Goal: Task Accomplishment & Management: Use online tool/utility

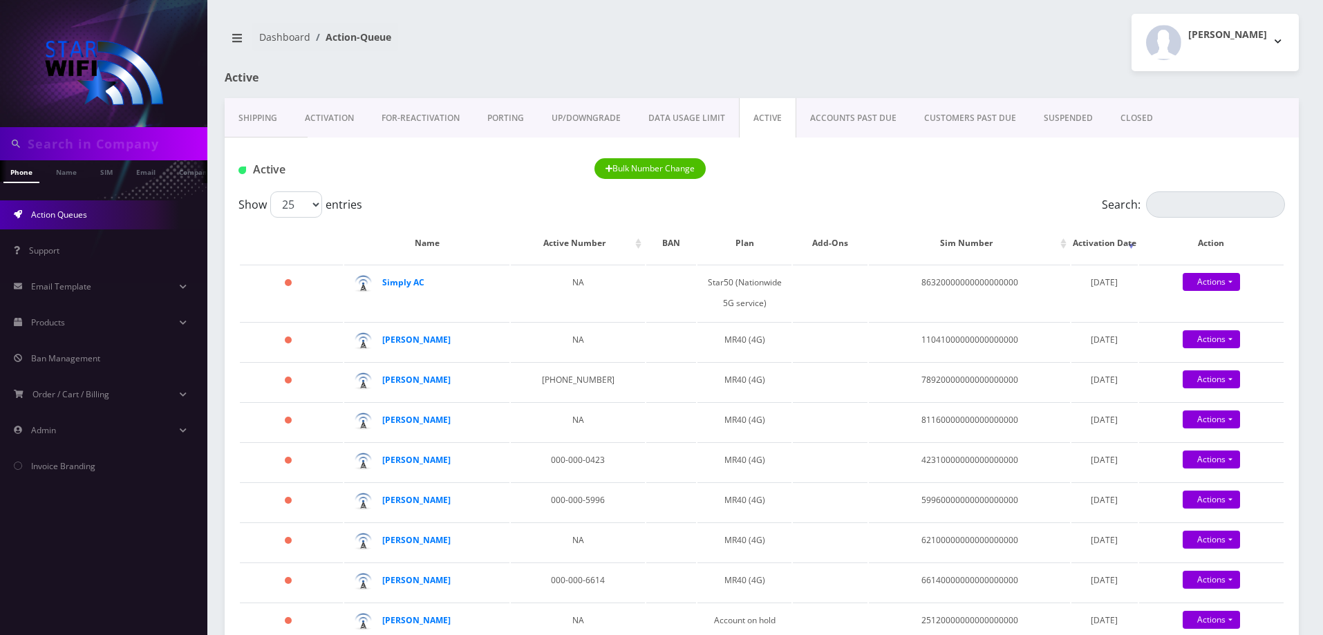
click at [245, 124] on link "Shipping" at bounding box center [258, 118] width 66 height 40
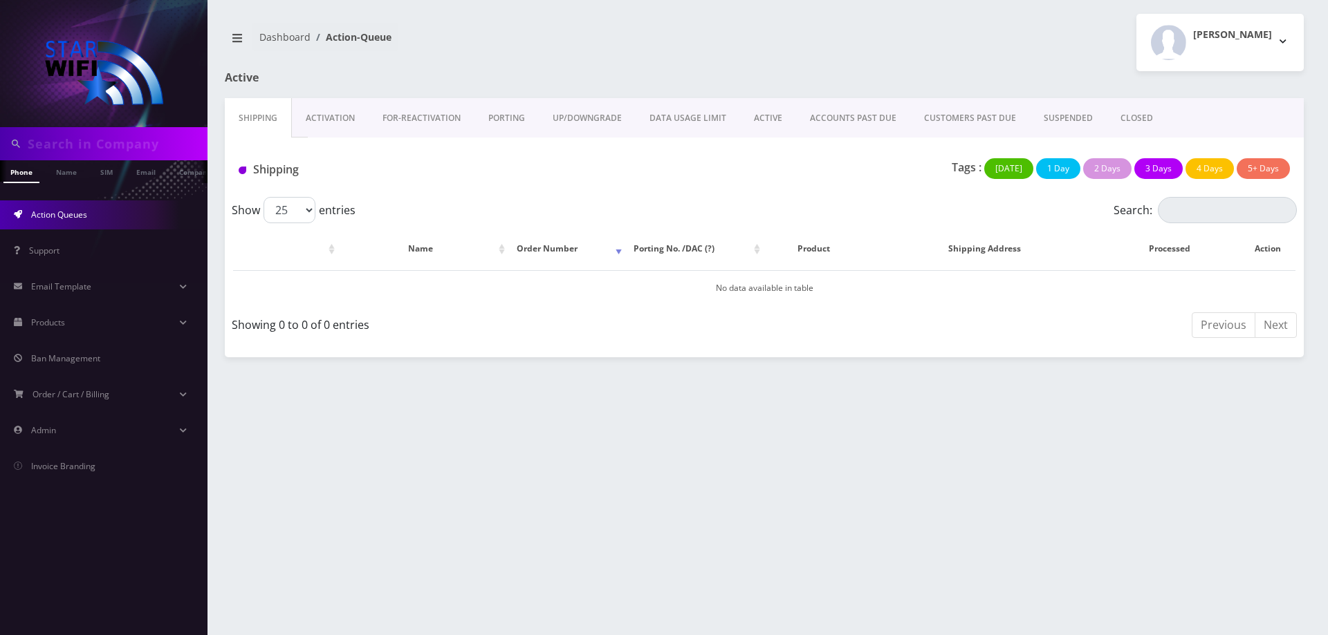
click at [747, 117] on link "ACTIVE" at bounding box center [768, 118] width 56 height 40
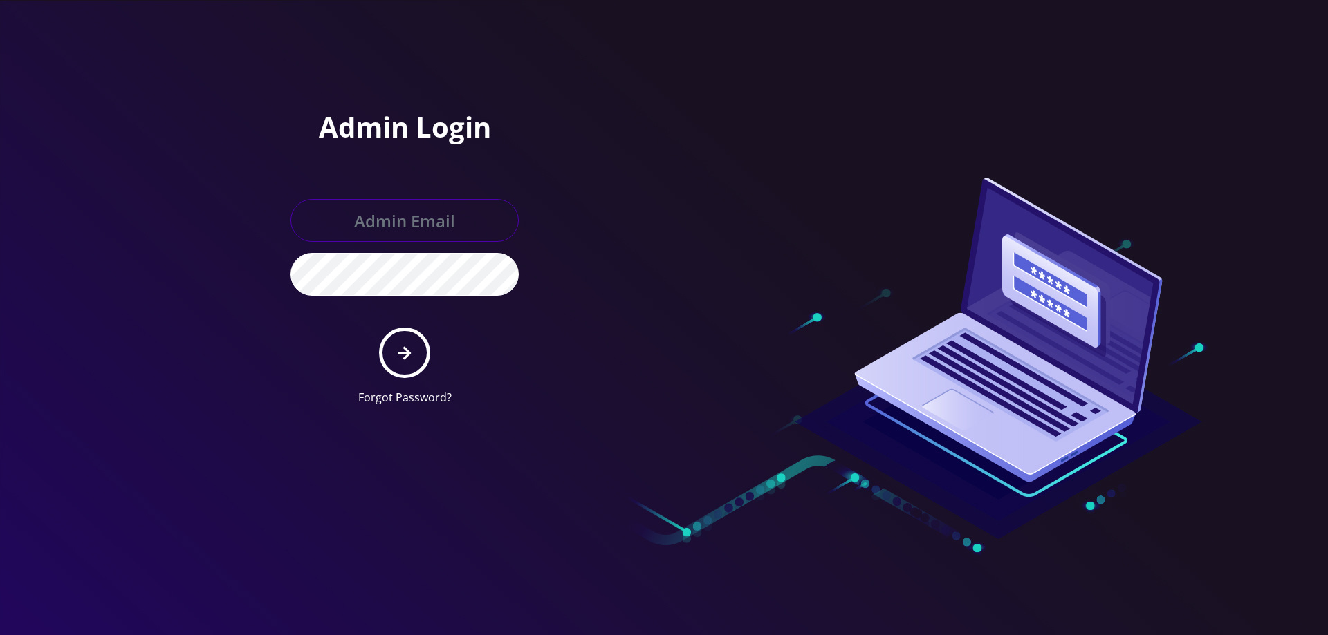
click at [415, 227] on input "text" at bounding box center [404, 220] width 228 height 43
type input "[EMAIL_ADDRESS][DOMAIN_NAME]"
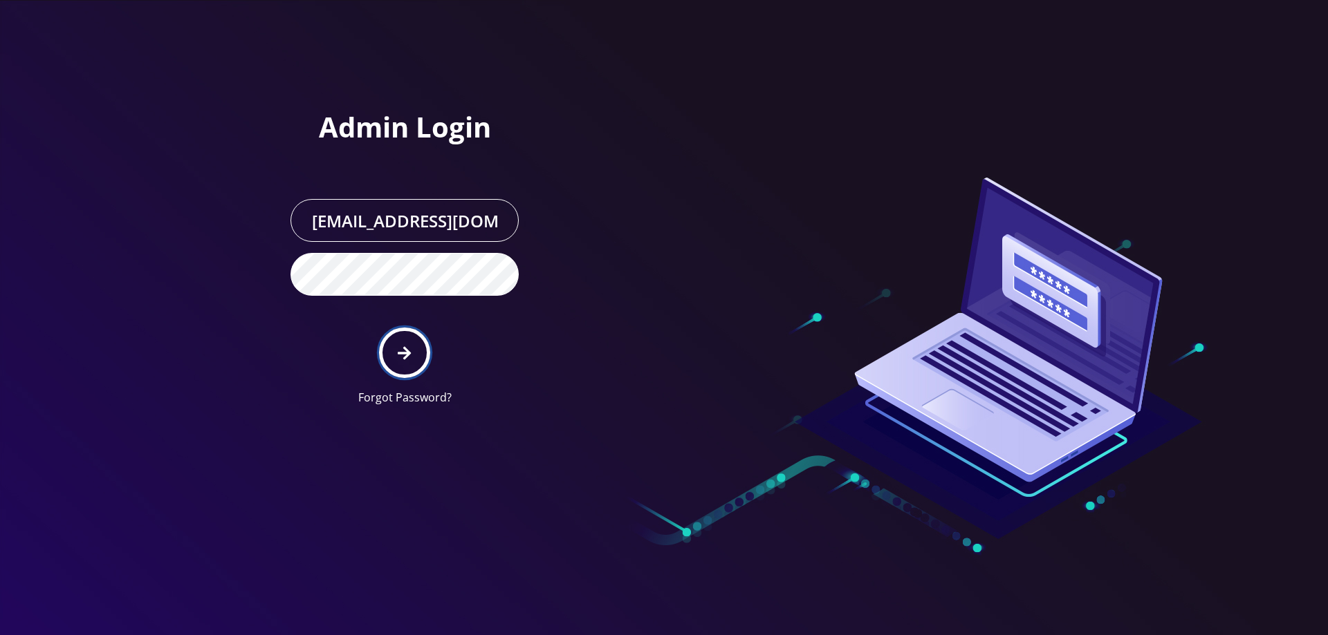
click at [380, 353] on button "submit" at bounding box center [404, 353] width 50 height 50
